Goal: Check status: Check status

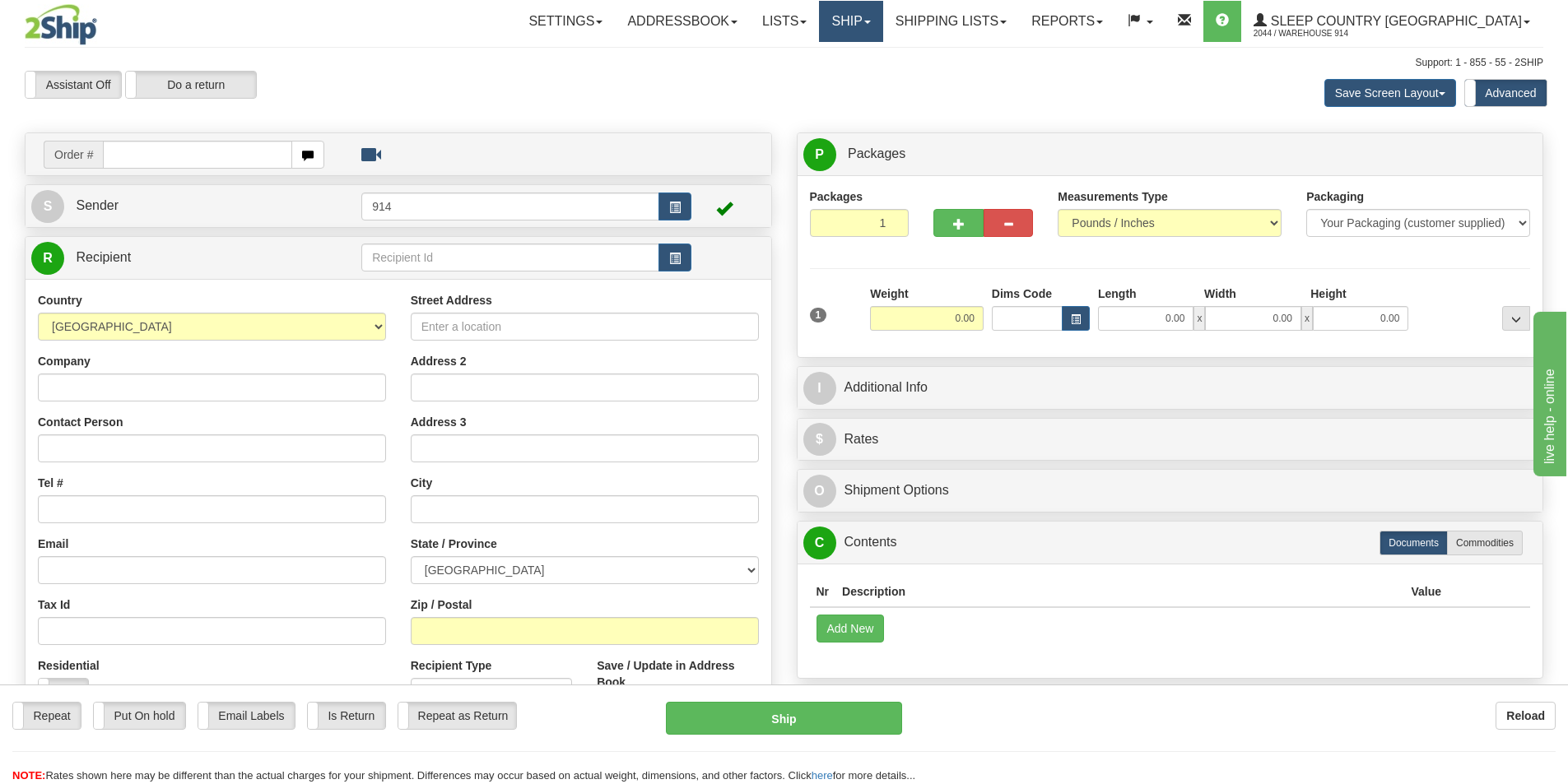
click at [882, 21] on link "Ship" at bounding box center [851, 21] width 64 height 41
click at [866, 76] on span "OnHold / Order Queue" at bounding box center [808, 79] width 116 height 13
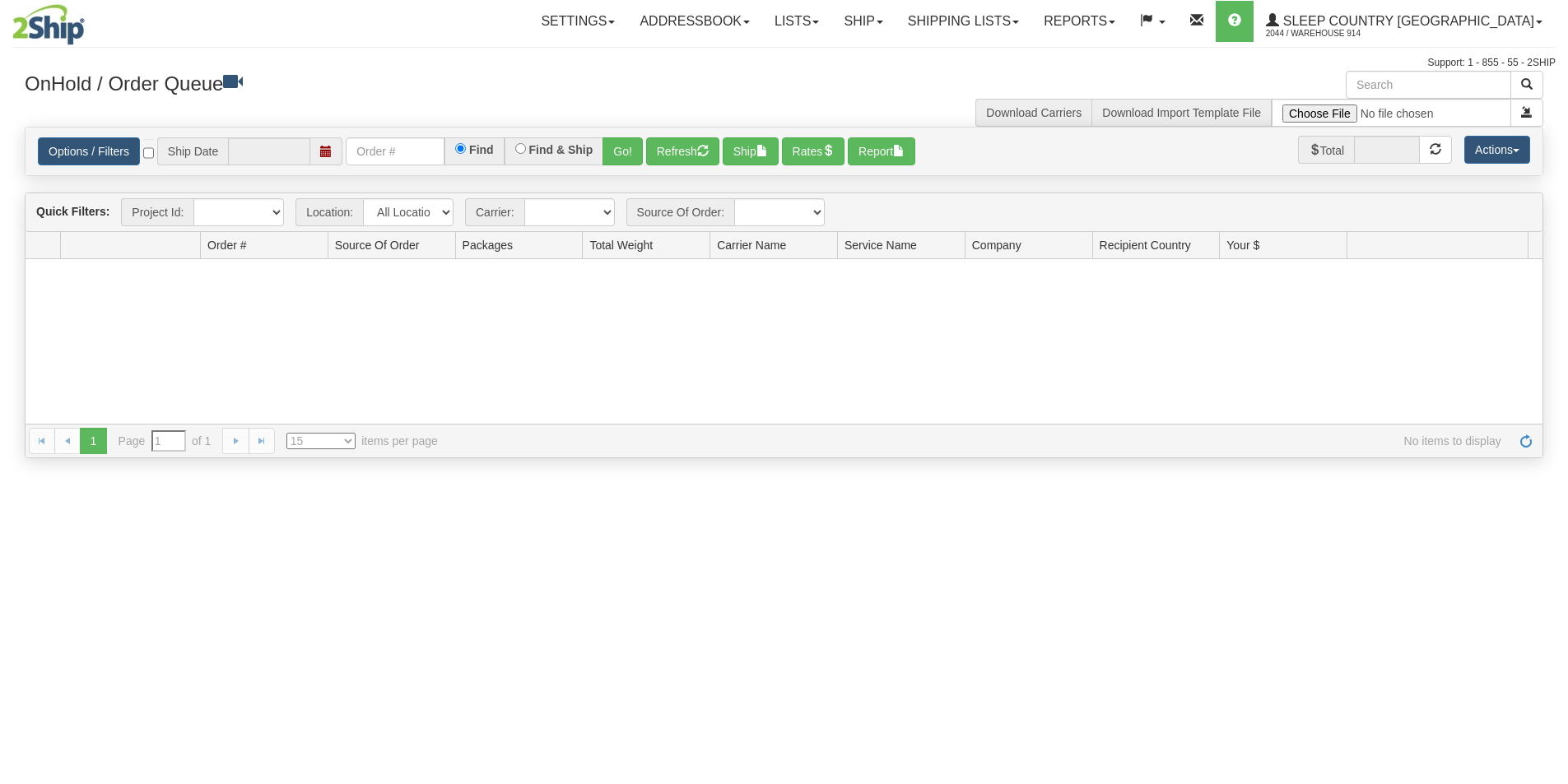
type input "[DATE]"
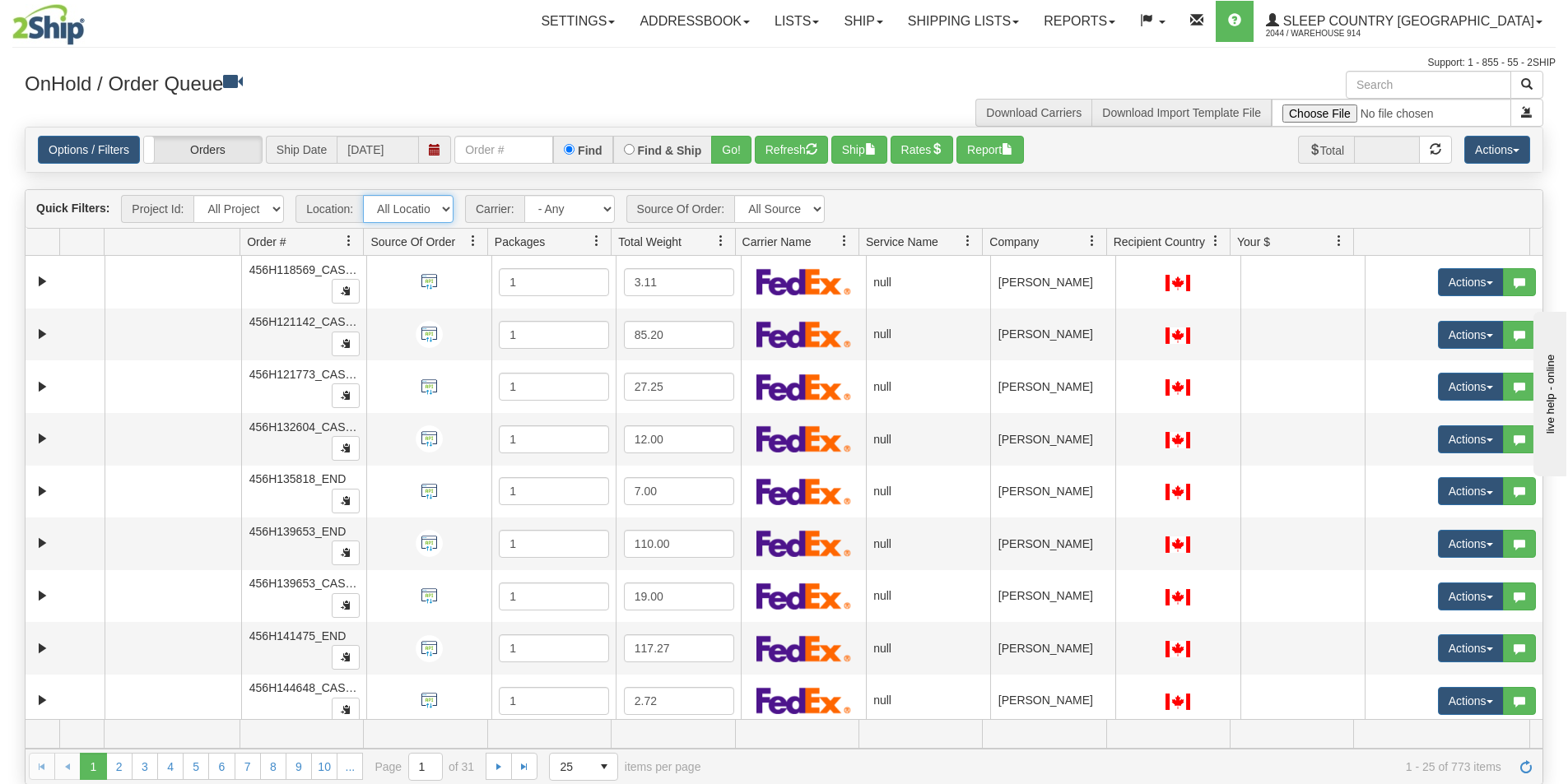
click at [441, 210] on select "All Locations 914 9009 [GEOGRAPHIC_DATA] SLE BEDDN ZINUC" at bounding box center [407, 208] width 90 height 28
select select "7603"
click at [363, 195] on select "All Locations 914 9009 [GEOGRAPHIC_DATA] SLE BEDDN ZINUC" at bounding box center [407, 208] width 90 height 28
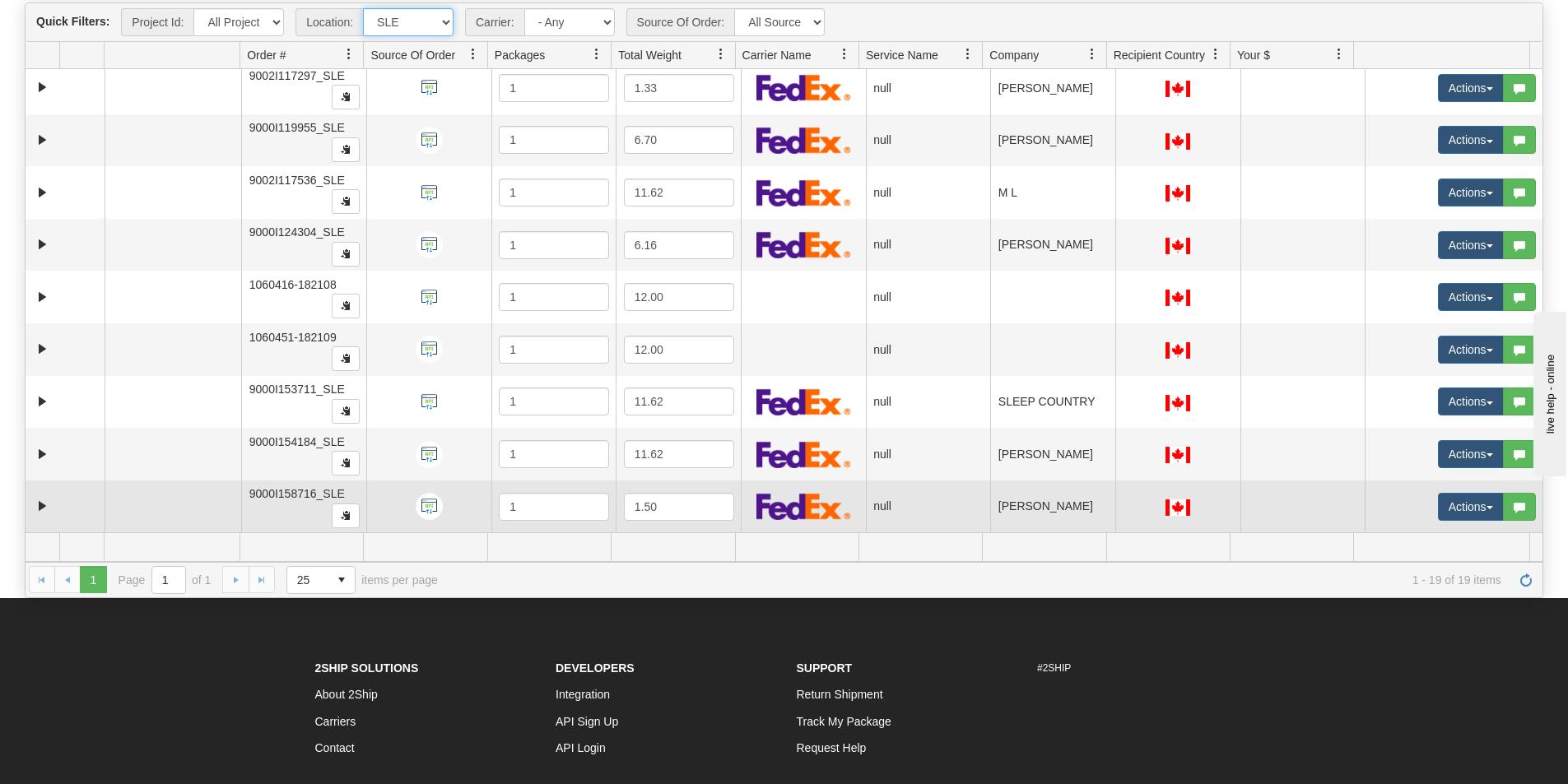
scroll to position [342, 0]
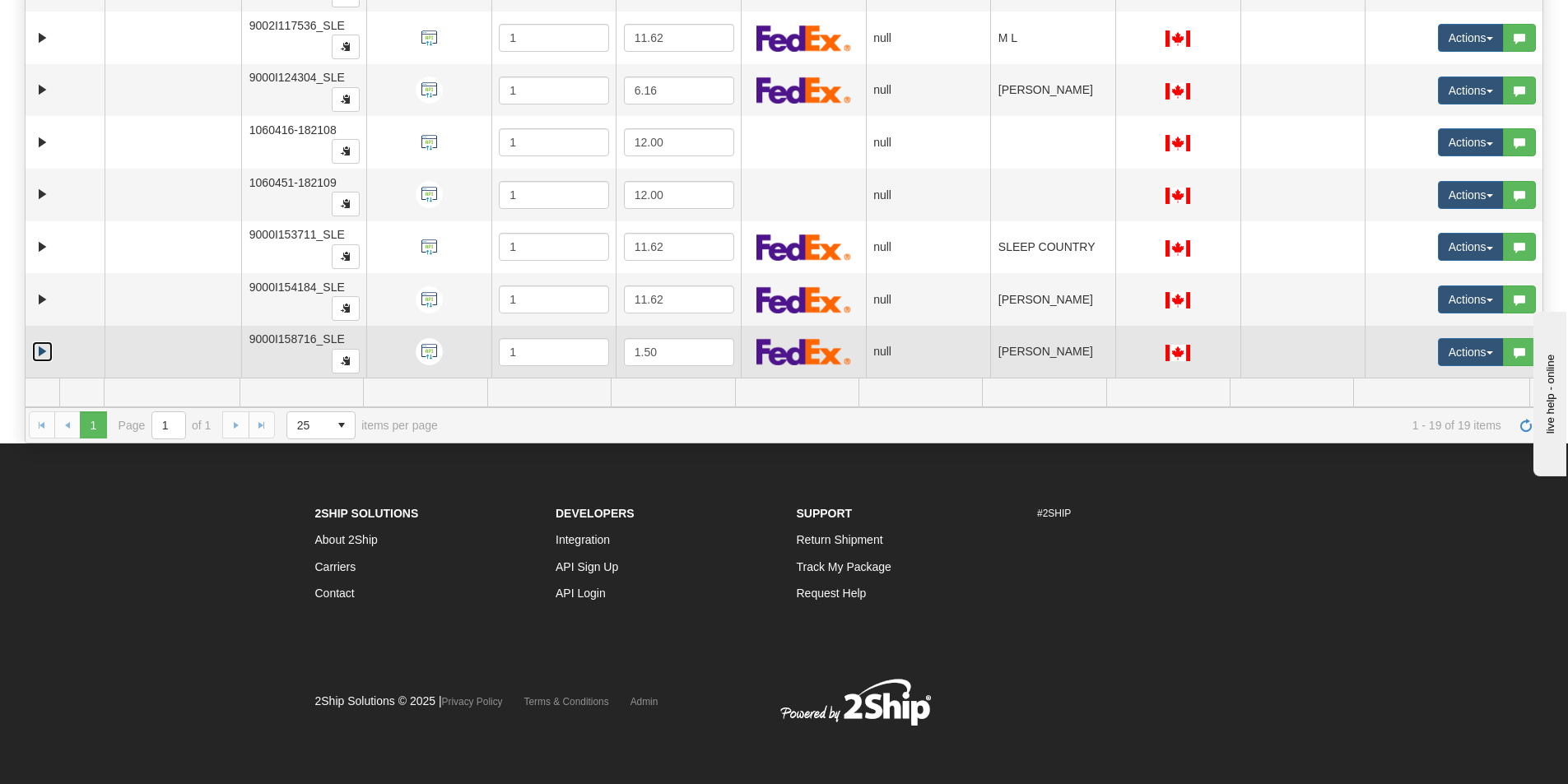
click at [40, 355] on link "Expand" at bounding box center [43, 352] width 21 height 21
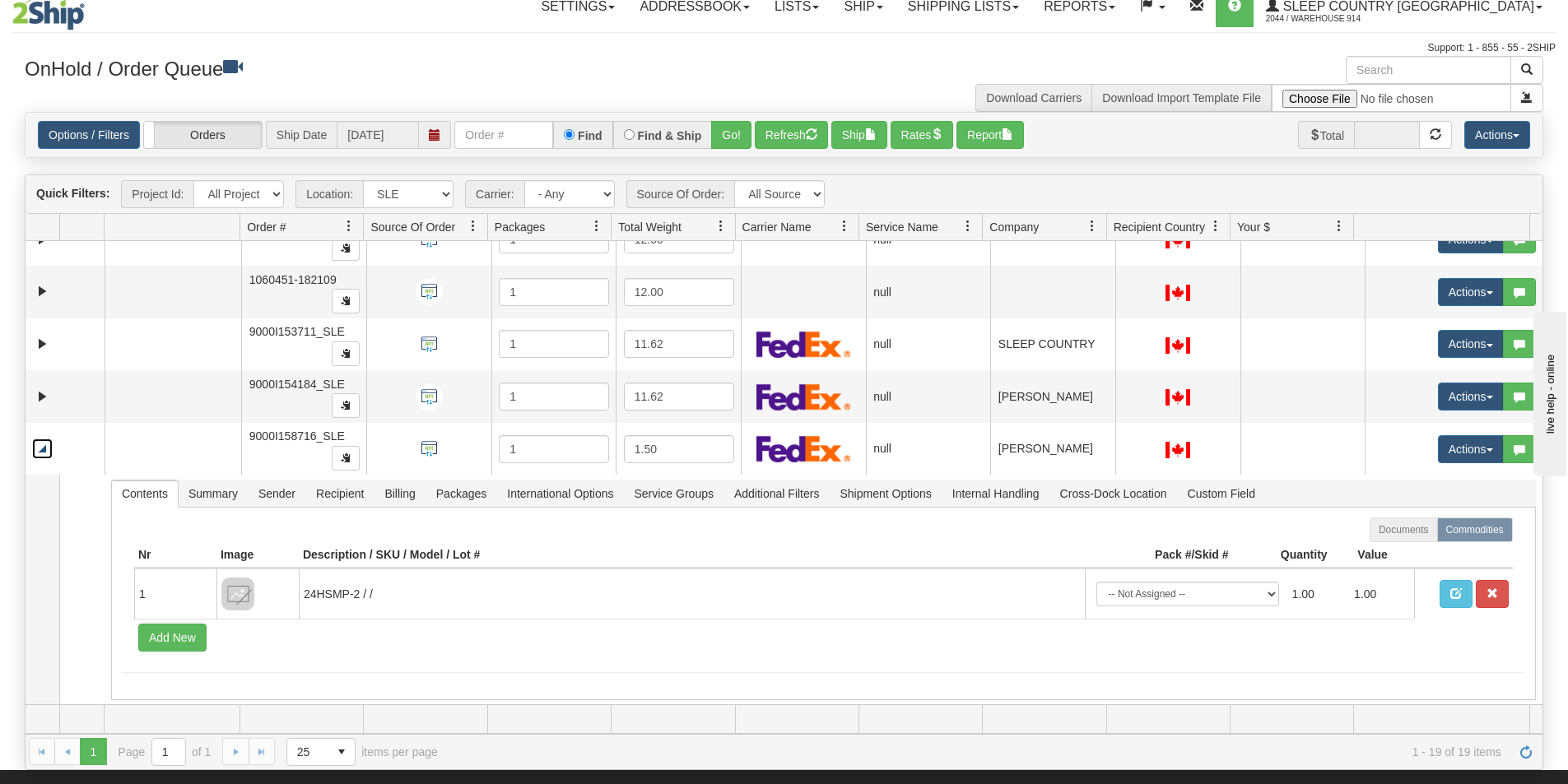
scroll to position [0, 0]
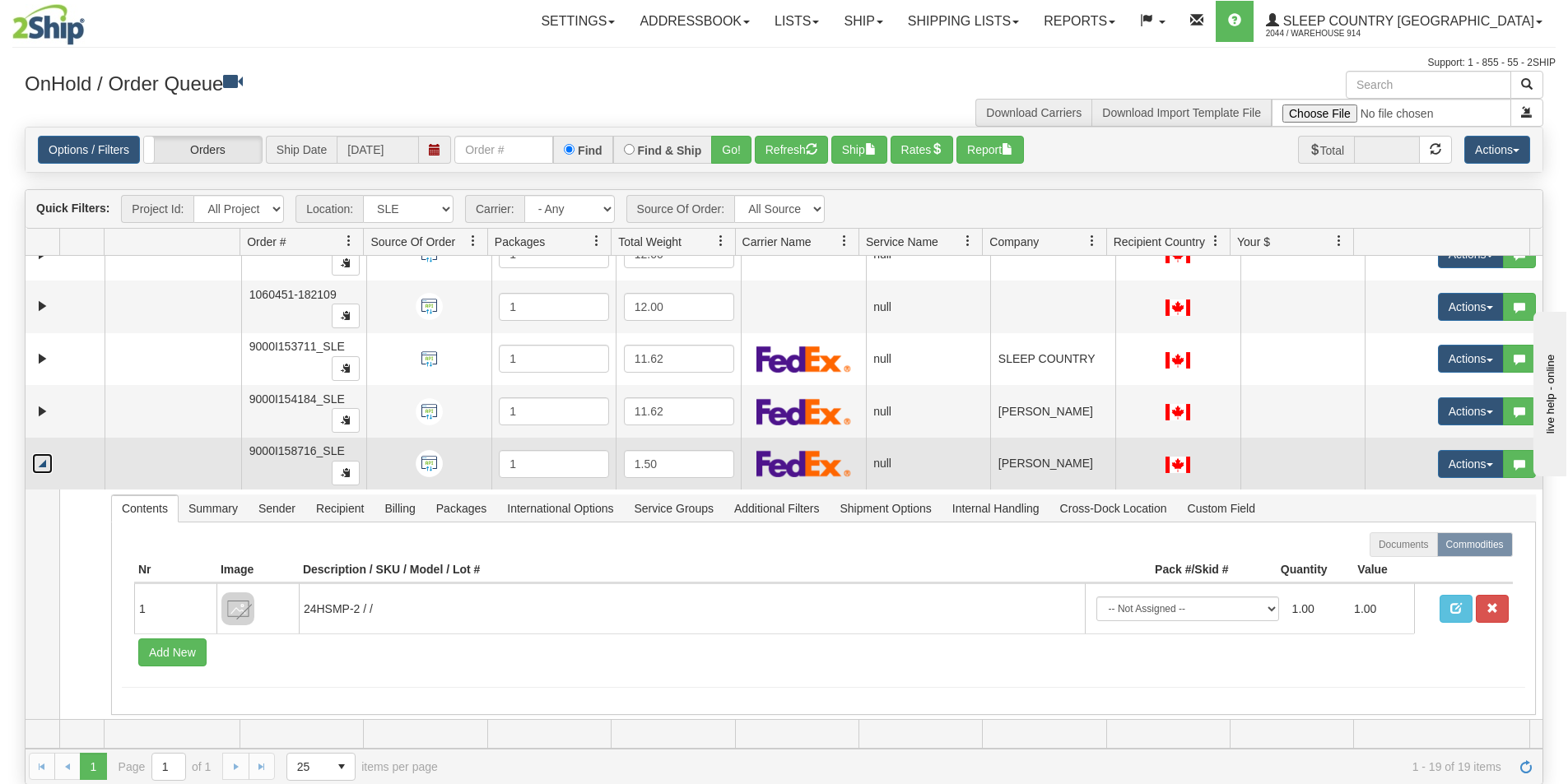
click at [46, 468] on link "Collapse" at bounding box center [43, 464] width 21 height 21
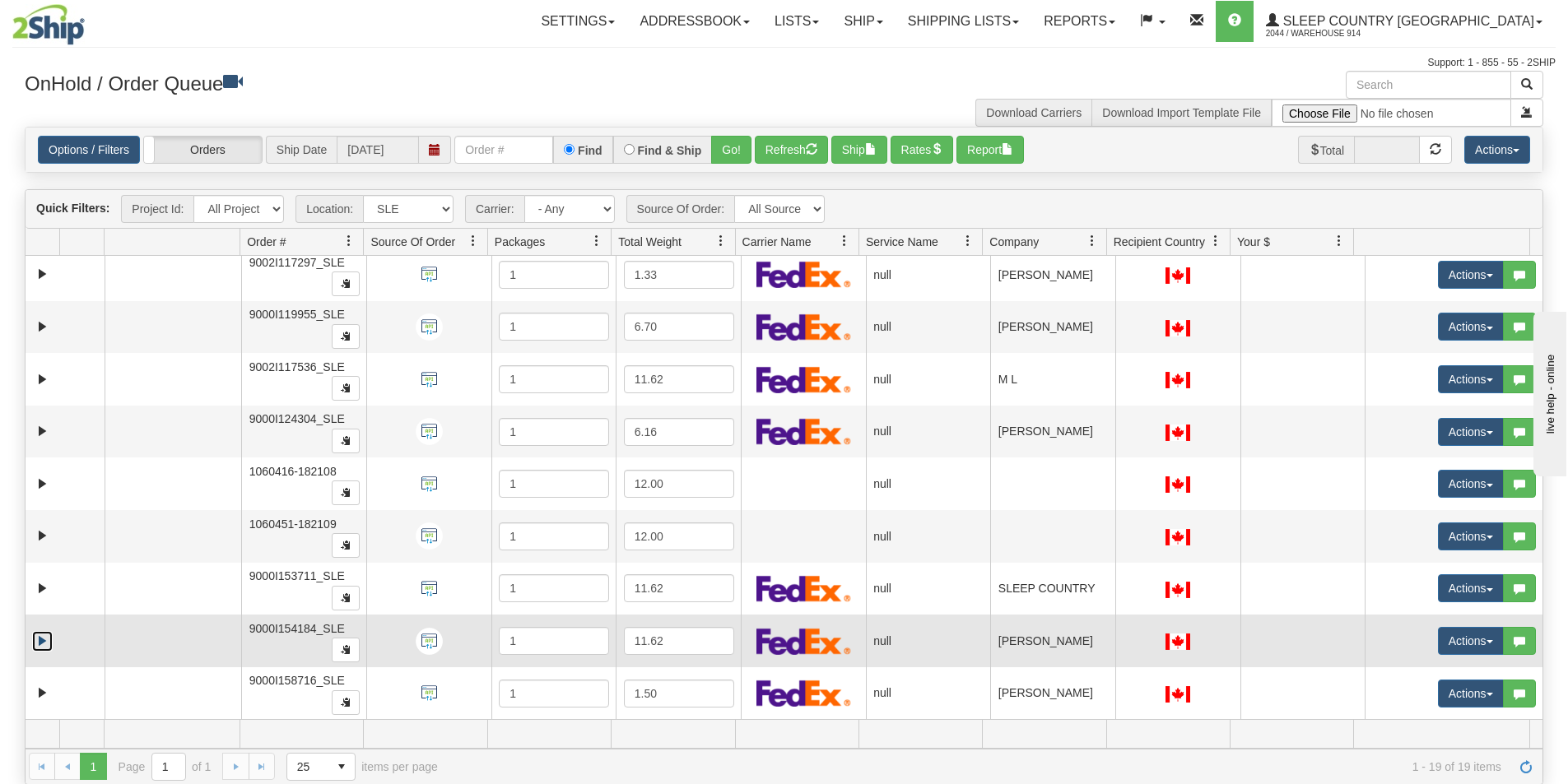
click at [41, 637] on link "Expand" at bounding box center [43, 641] width 21 height 21
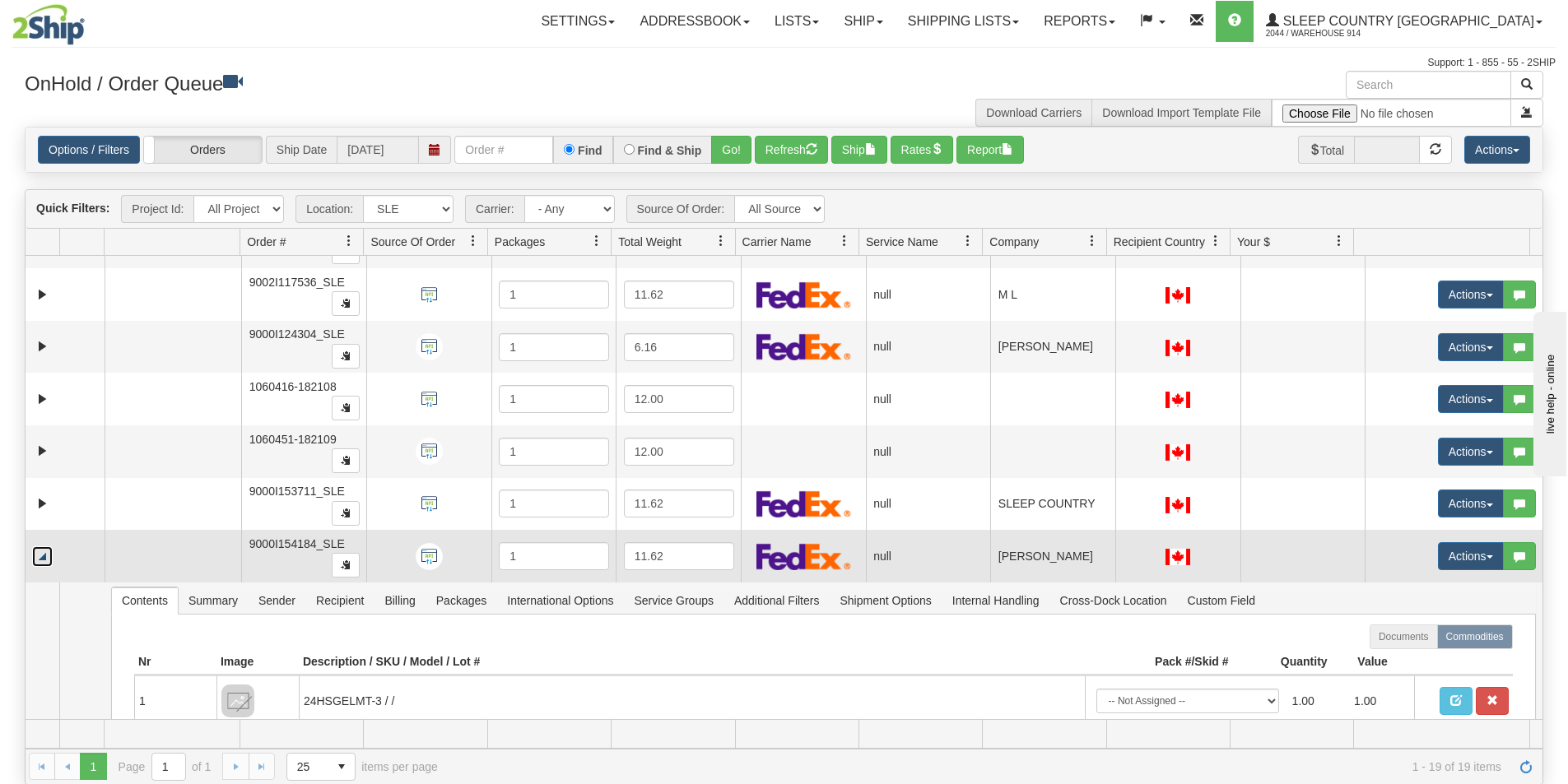
scroll to position [596, 0]
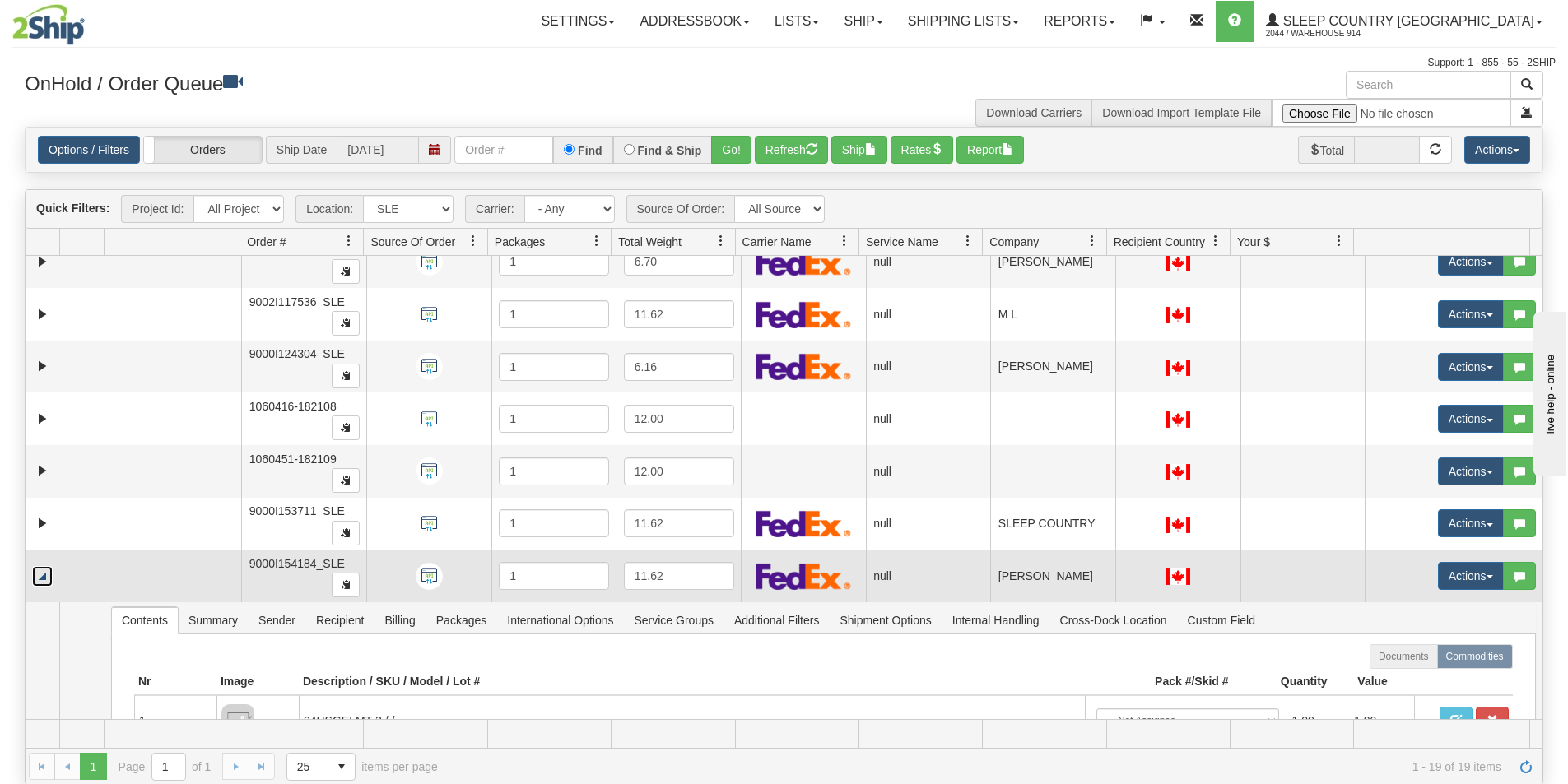
click at [43, 577] on link "Collapse" at bounding box center [43, 577] width 21 height 21
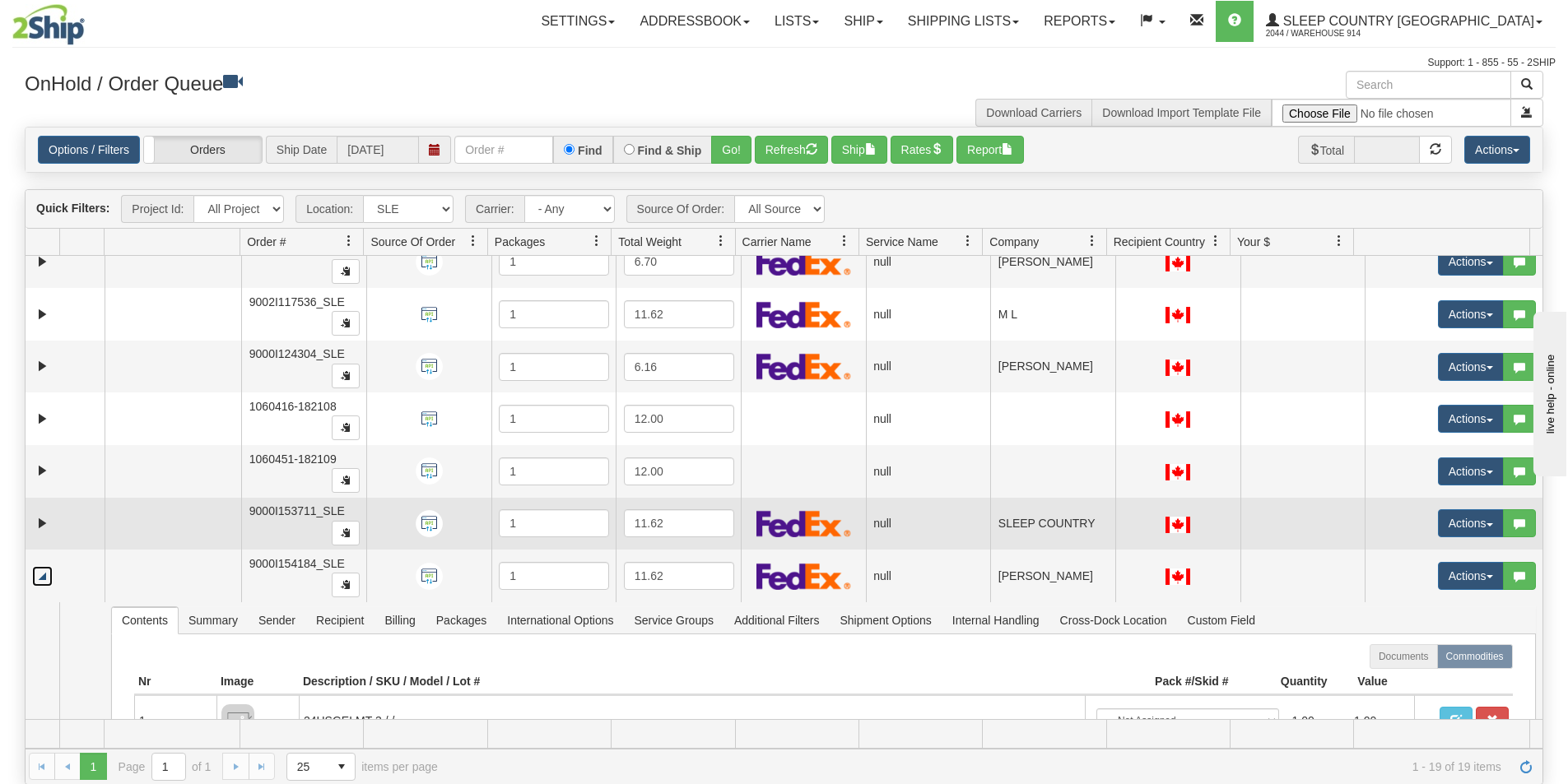
scroll to position [531, 0]
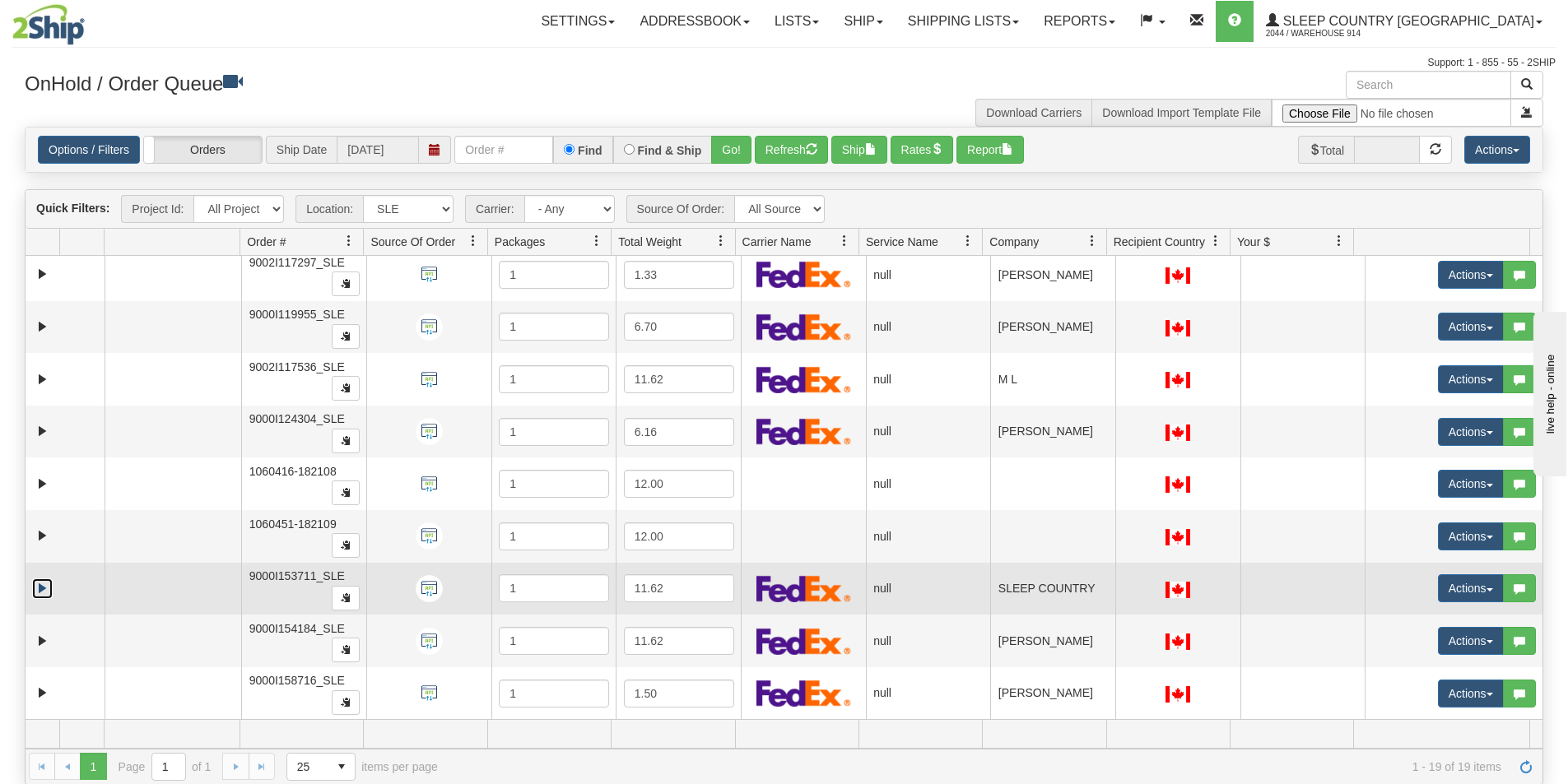
click at [43, 586] on link "Expand" at bounding box center [43, 589] width 21 height 21
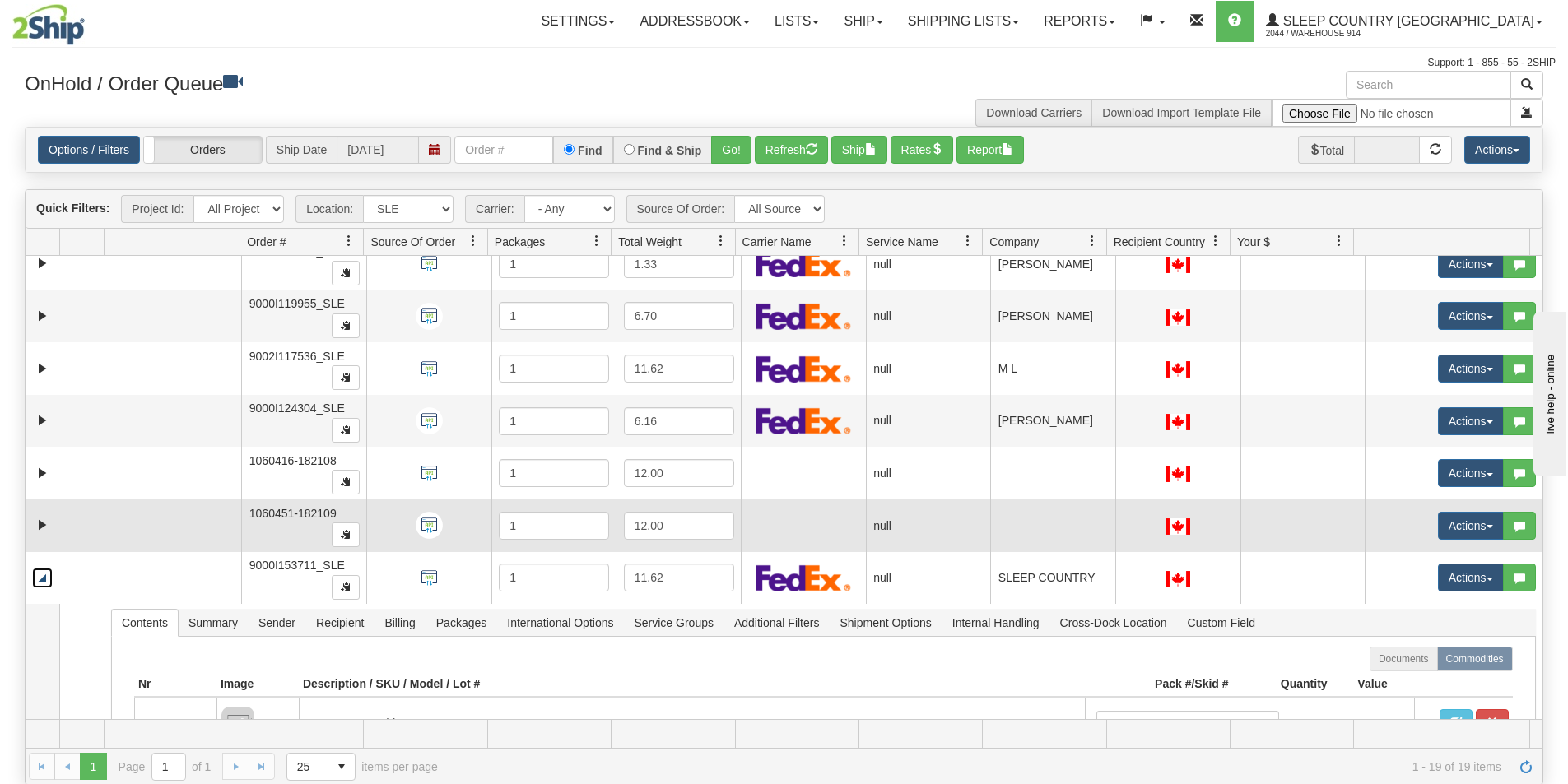
scroll to position [514, 0]
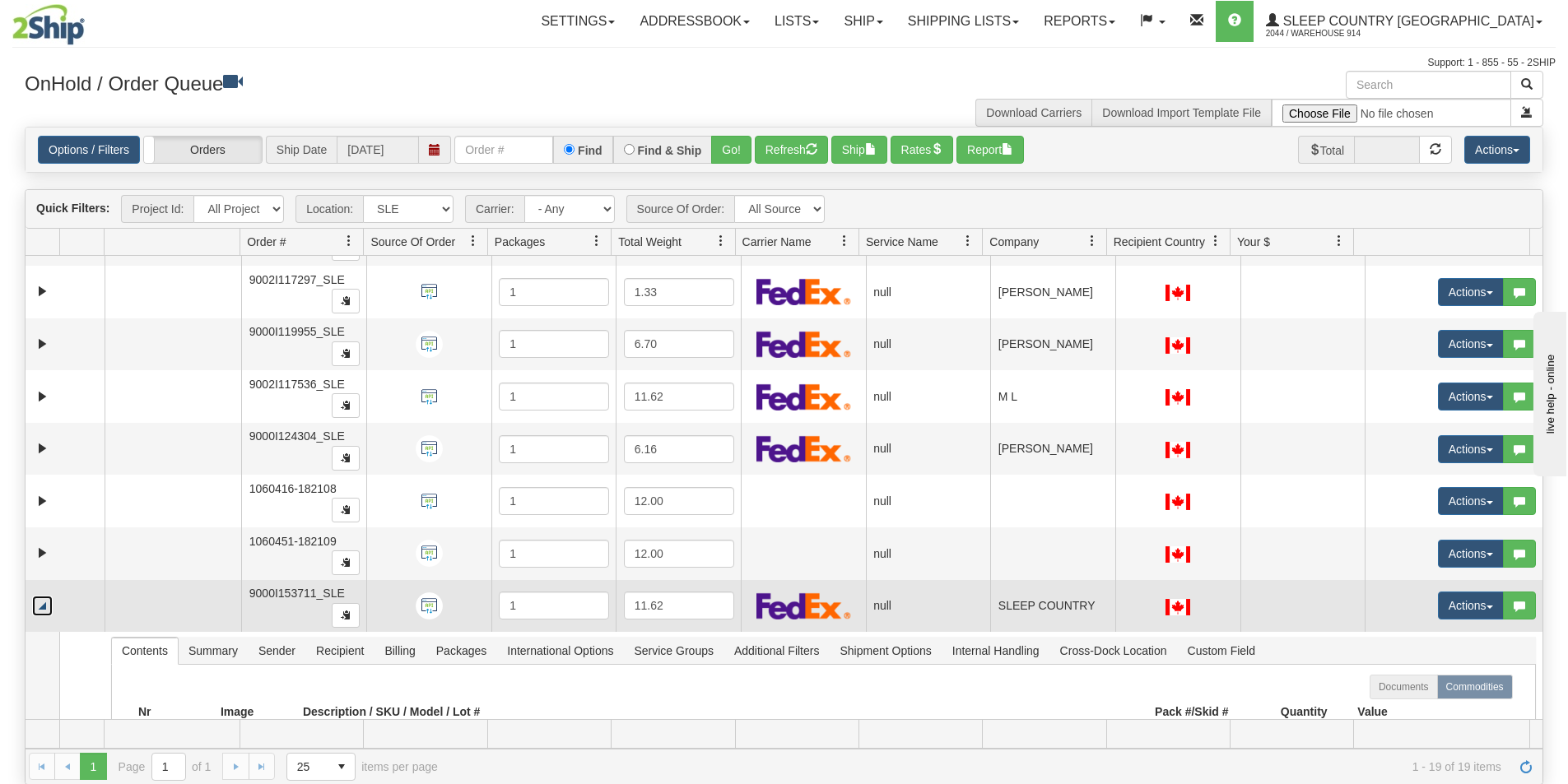
click at [47, 606] on link "Collapse" at bounding box center [43, 606] width 21 height 21
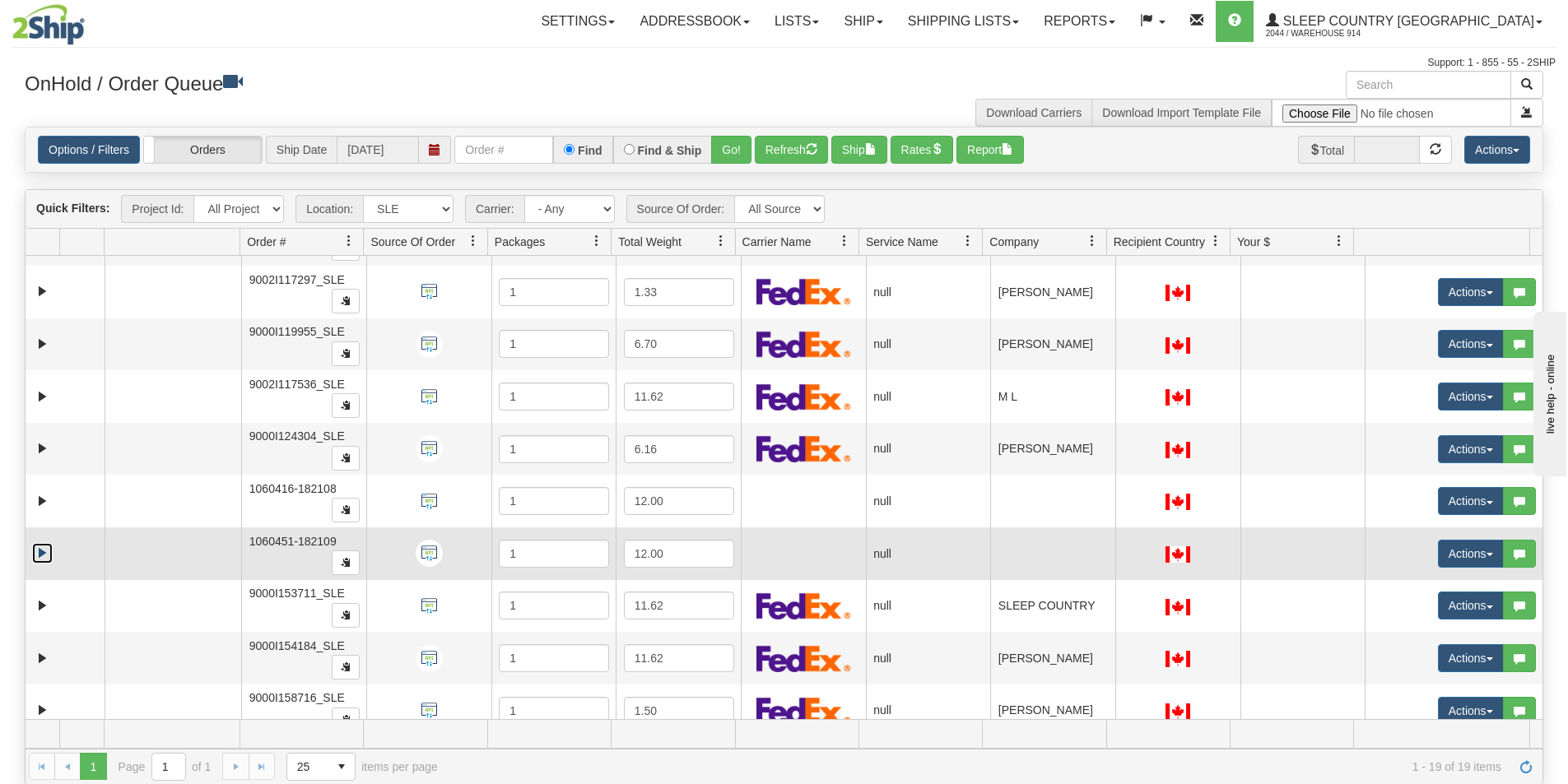
click at [41, 553] on link "Expand" at bounding box center [43, 554] width 21 height 21
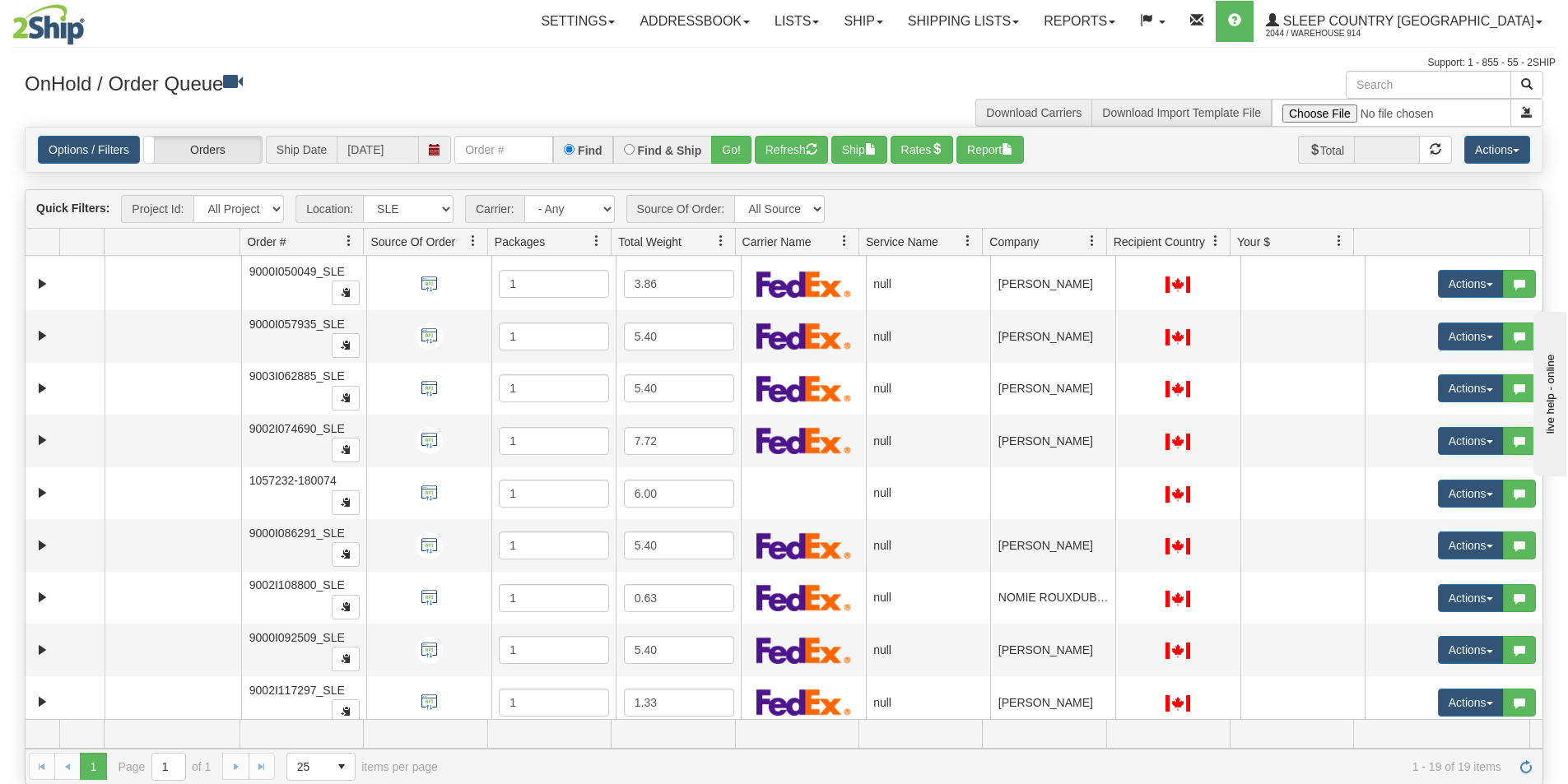
scroll to position [0, 0]
